Goal: Task Accomplishment & Management: Complete application form

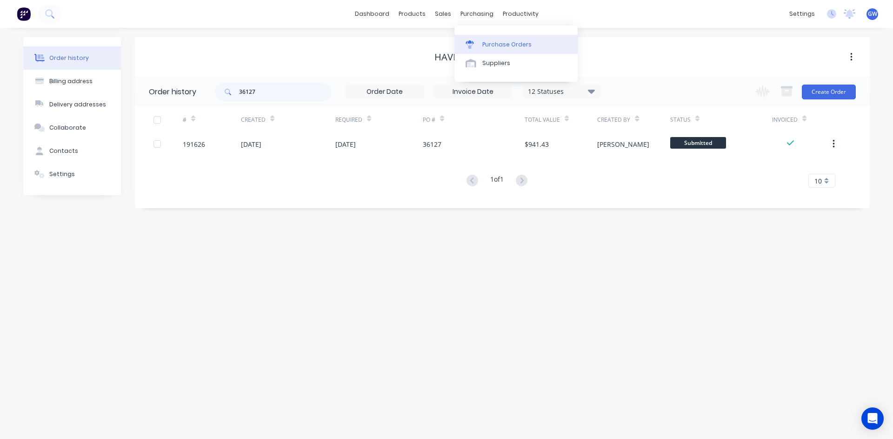
click at [477, 40] on link "Purchase Orders" at bounding box center [515, 44] width 123 height 19
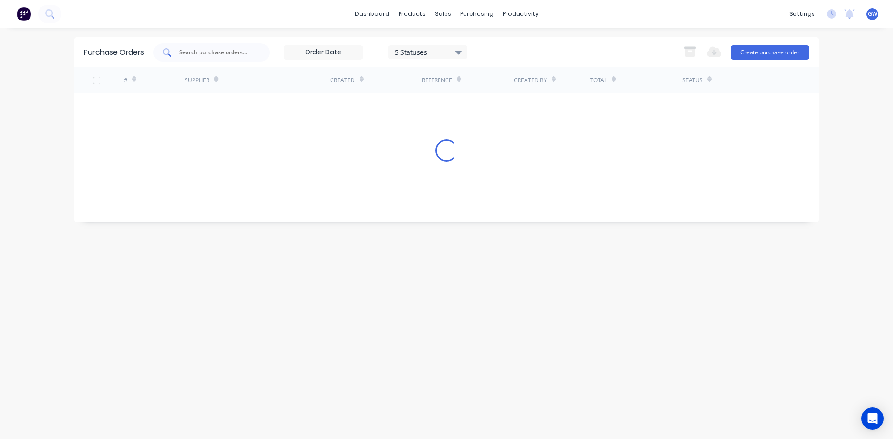
click at [213, 55] on input "text" at bounding box center [216, 52] width 77 height 9
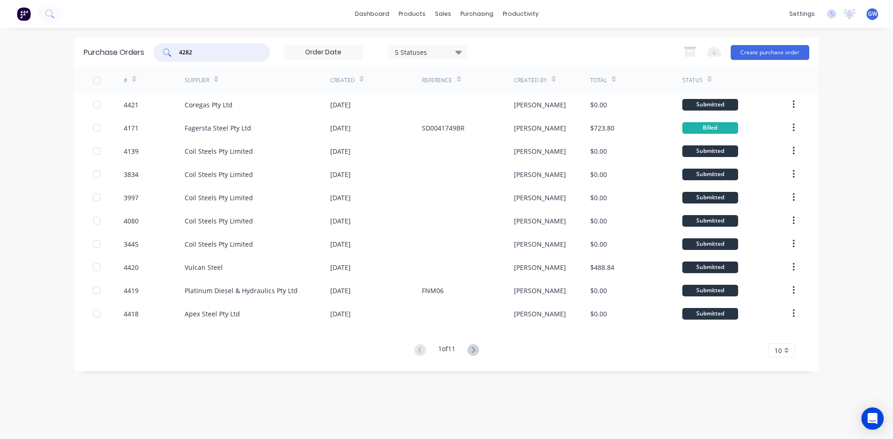
type input "4282"
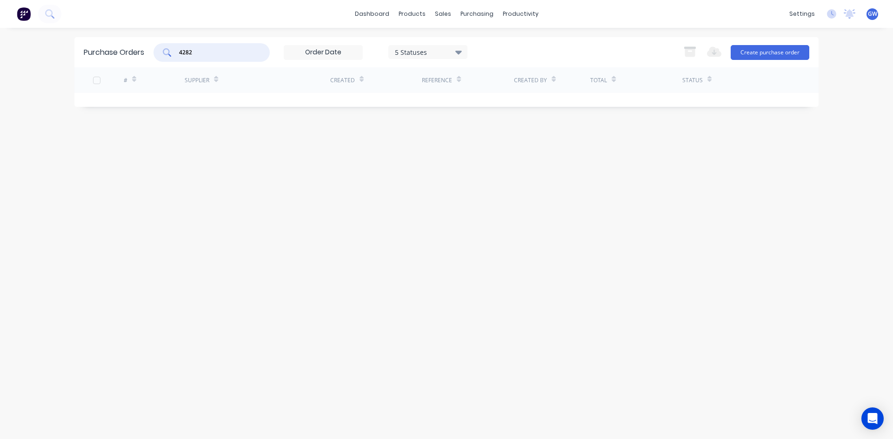
click at [440, 49] on div "5 Statuses" at bounding box center [428, 52] width 67 height 10
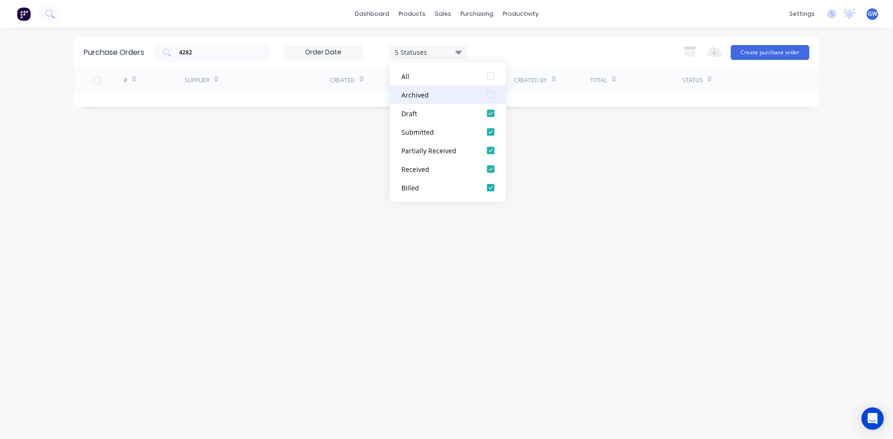
click at [492, 96] on div at bounding box center [490, 95] width 19 height 19
click at [604, 0] on div "dashboard products sales purchasing productivity dashboard products Product Cat…" at bounding box center [446, 14] width 893 height 28
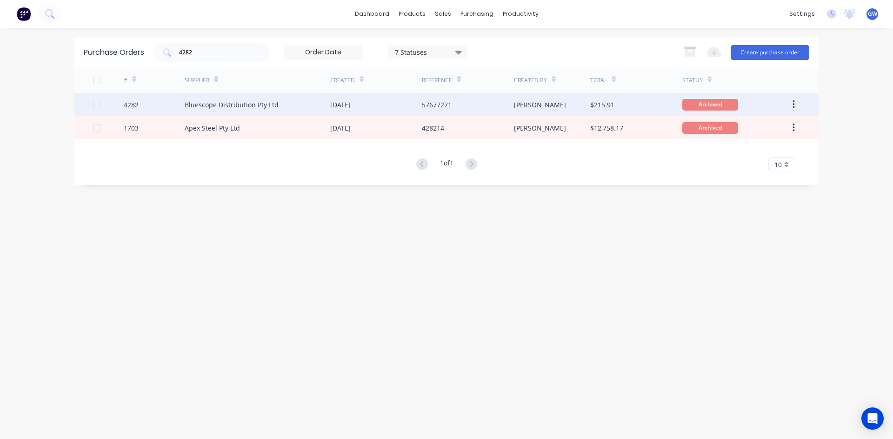
click at [548, 102] on div "[PERSON_NAME]" at bounding box center [552, 104] width 77 height 23
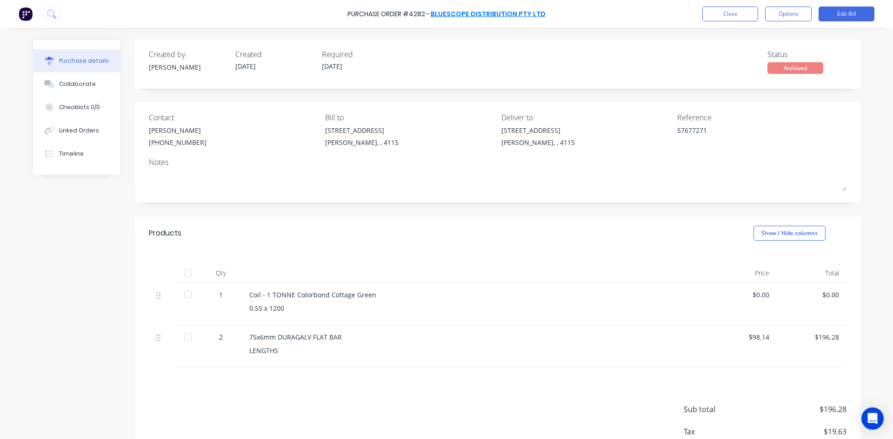
click at [499, 13] on link "Bluescope Distribution Pty Ltd" at bounding box center [488, 13] width 115 height 9
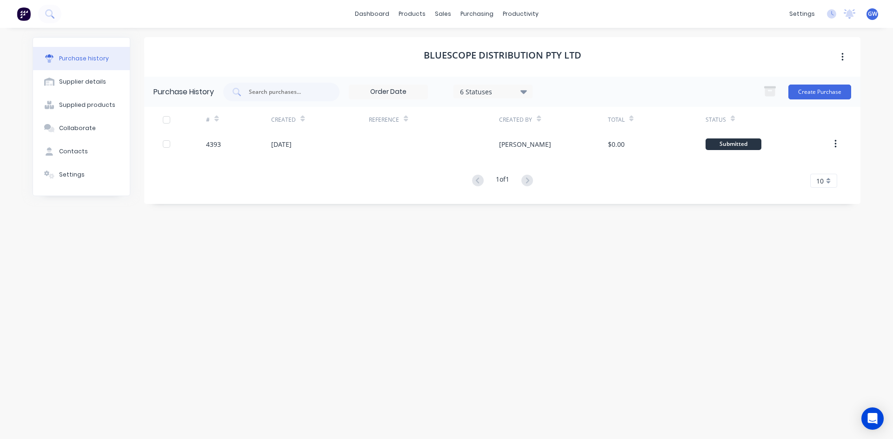
click at [527, 96] on icon at bounding box center [523, 91] width 7 height 10
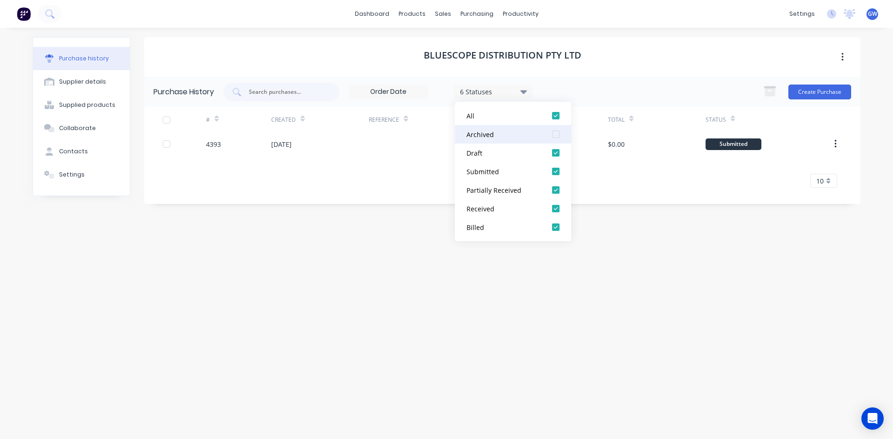
click at [553, 133] on div at bounding box center [555, 134] width 19 height 19
click at [646, 58] on div "Bluescope Distribution Pty Ltd" at bounding box center [502, 57] width 716 height 40
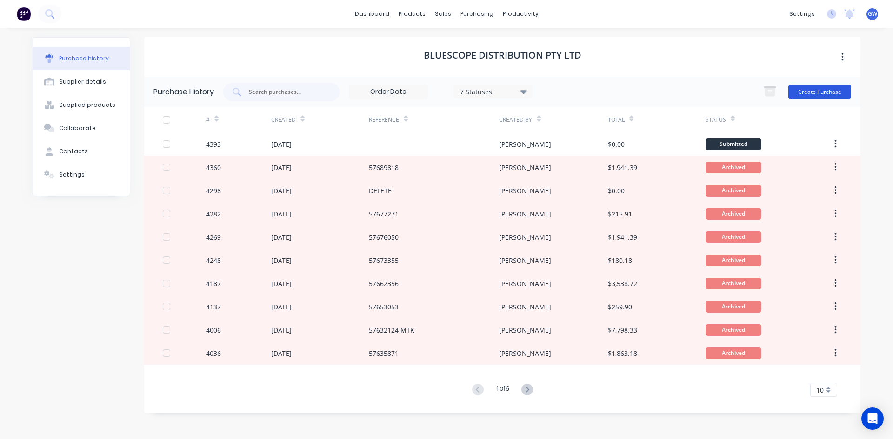
click at [806, 89] on button "Create Purchase" at bounding box center [819, 92] width 63 height 15
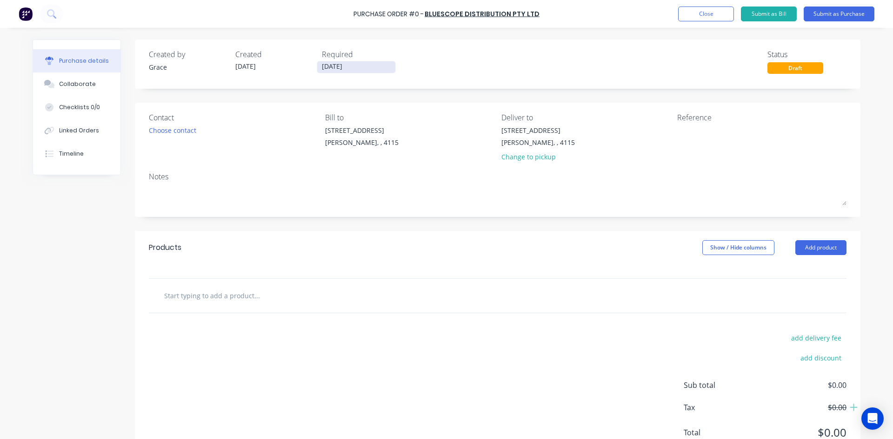
click at [334, 66] on input "[DATE]" at bounding box center [356, 67] width 78 height 12
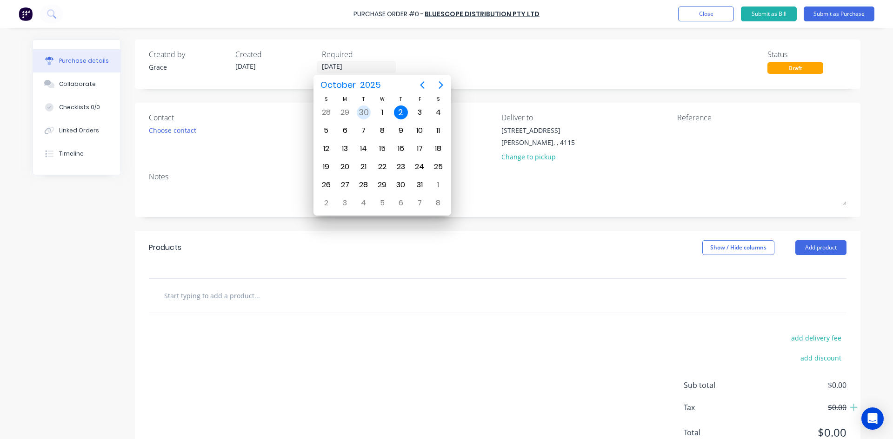
click at [360, 111] on div "30" at bounding box center [364, 113] width 14 height 14
type input "[DATE]"
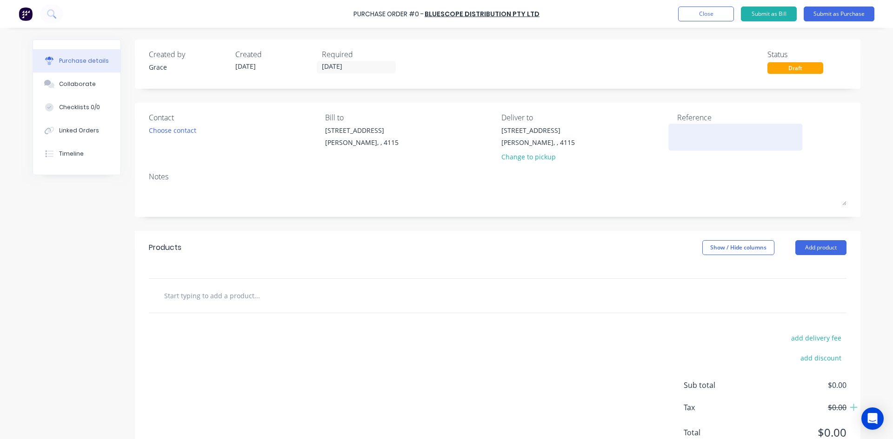
click at [702, 138] on textarea at bounding box center [735, 136] width 116 height 21
type textarea "x"
type textarea "5"
type textarea "x"
type textarea "57"
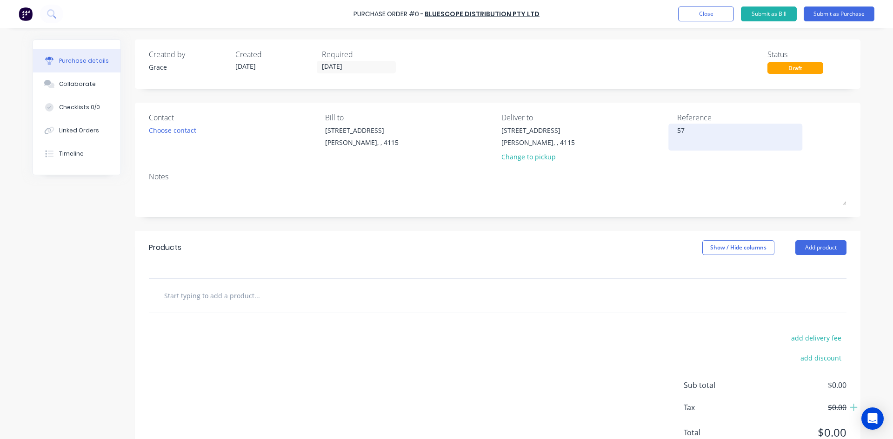
type textarea "x"
type textarea "576"
type textarea "x"
type textarea "5767"
type textarea "x"
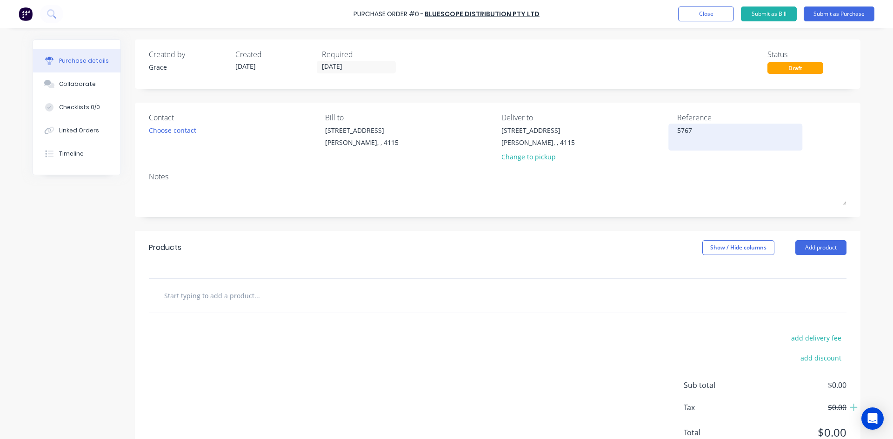
type textarea "57679"
type textarea "x"
type textarea "576790"
type textarea "x"
type textarea "5767907"
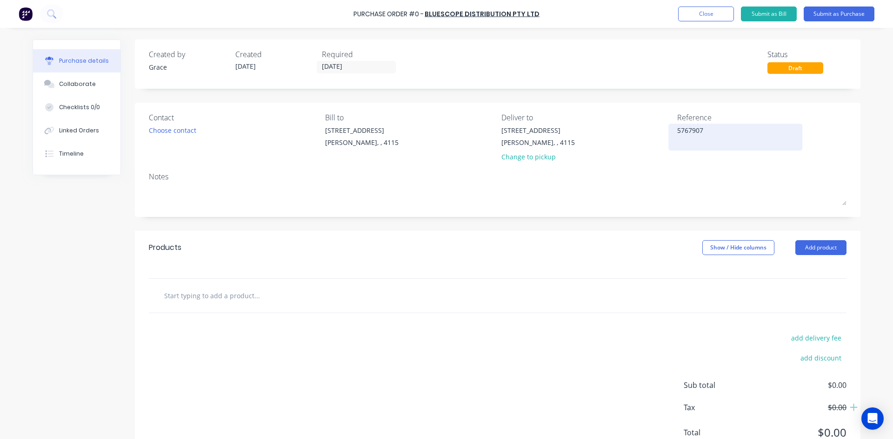
type textarea "x"
type textarea "57679073"
type textarea "x"
type textarea "57679073"
click at [817, 248] on button "Add product" at bounding box center [820, 247] width 51 height 15
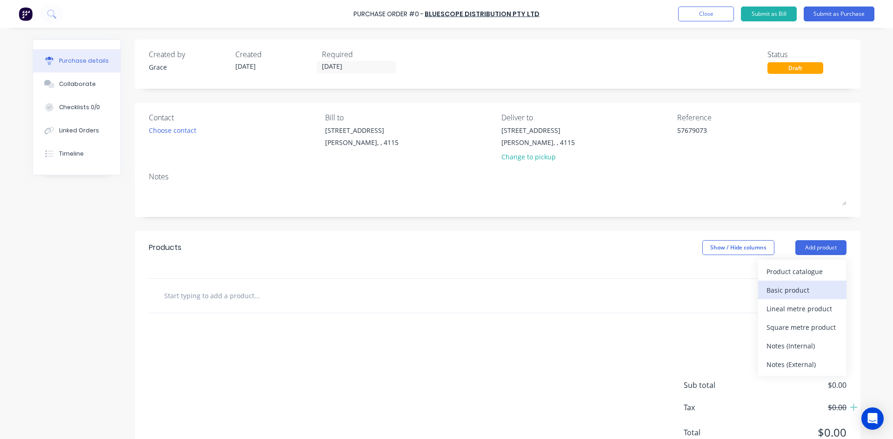
click at [810, 290] on div "Basic product" at bounding box center [802, 290] width 72 height 13
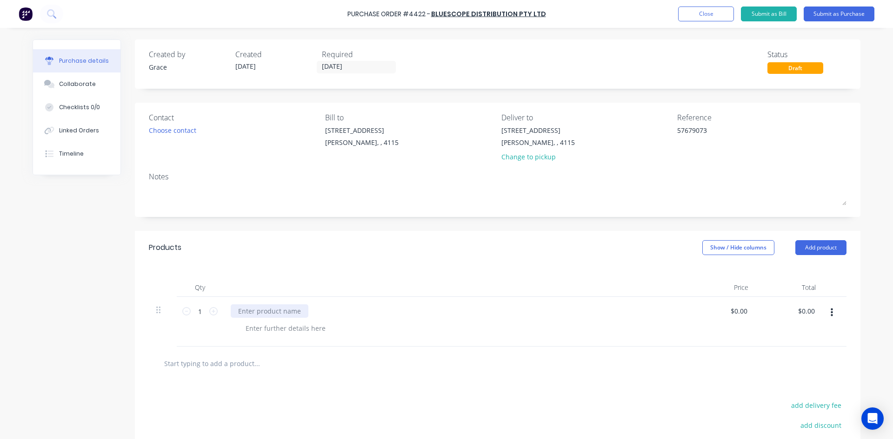
click at [267, 311] on div at bounding box center [270, 311] width 78 height 13
type textarea "x"
drag, startPoint x: 727, startPoint y: 134, endPoint x: 691, endPoint y: 119, distance: 39.4
click at [656, 139] on div "Contact Choose contact [PERSON_NAME] to [STREET_ADDRESS][PERSON_NAME] Deliver t…" at bounding box center [498, 139] width 698 height 54
type textarea "x"
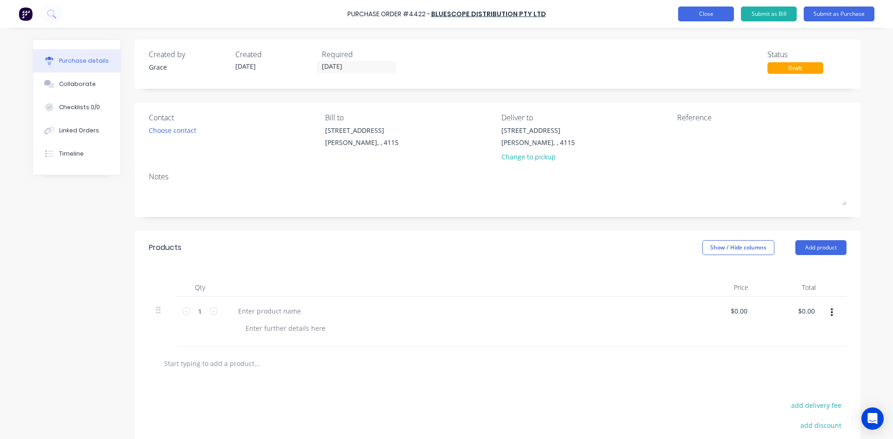
click at [707, 25] on div "Purchase Order #4422 - Bluescope Distribution Pty Ltd Add product Close Submit …" at bounding box center [446, 14] width 893 height 28
click at [694, 20] on button "Close" at bounding box center [706, 14] width 56 height 15
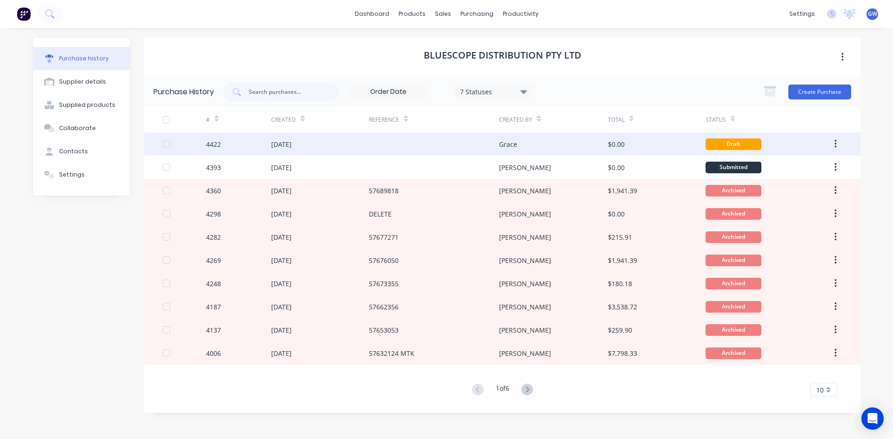
click at [835, 142] on icon "button" at bounding box center [835, 144] width 2 height 10
click at [825, 168] on div "Archive" at bounding box center [802, 168] width 72 height 13
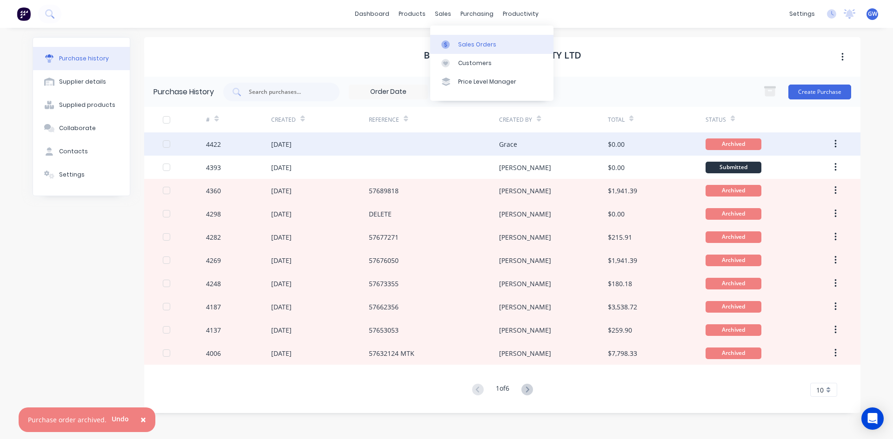
click at [444, 41] on icon at bounding box center [445, 44] width 8 height 8
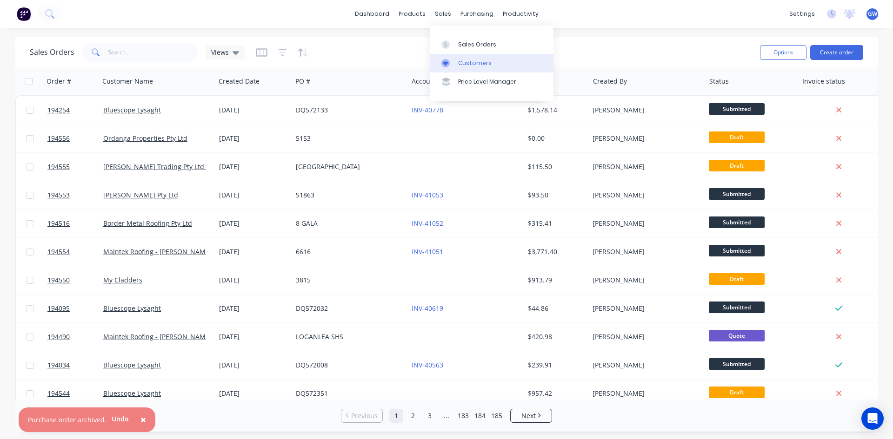
click at [472, 69] on link "Customers" at bounding box center [491, 63] width 123 height 19
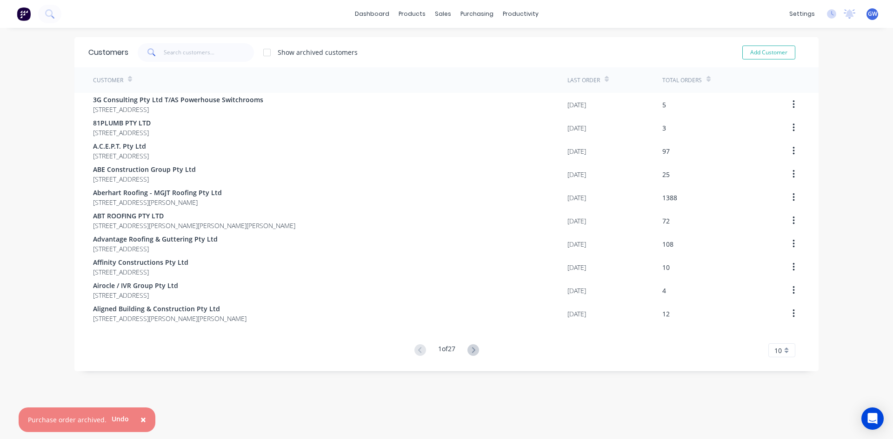
click at [666, 9] on div "dashboard products sales purchasing productivity dashboard products Product Cat…" at bounding box center [446, 14] width 893 height 28
